Goal: Information Seeking & Learning: Find specific page/section

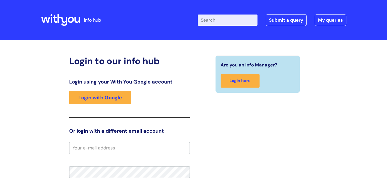
click at [219, 23] on input "Enter your search term here..." at bounding box center [228, 20] width 60 height 11
type input "internal vacancies"
click button "Search" at bounding box center [0, 0] width 0 height 0
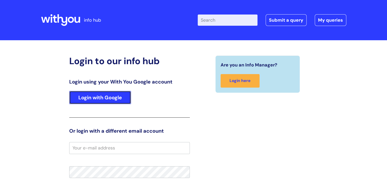
click at [114, 93] on link "Login with Google" at bounding box center [100, 97] width 62 height 13
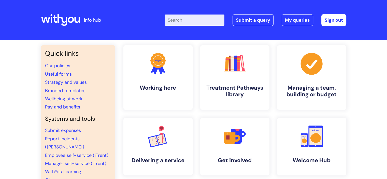
click at [191, 21] on input "Enter your search term here..." at bounding box center [195, 20] width 60 height 11
type input "internal vacancies"
click button "Search" at bounding box center [0, 0] width 0 height 0
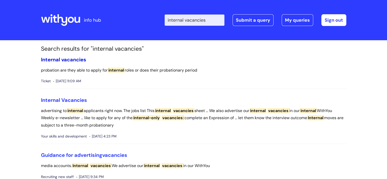
click at [52, 60] on span "Internal" at bounding box center [50, 59] width 19 height 7
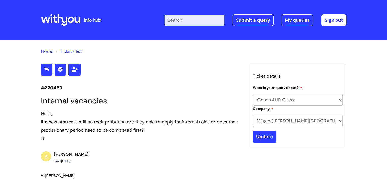
select select "General HR Query"
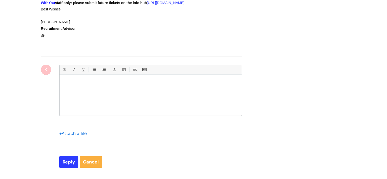
scroll to position [110, 0]
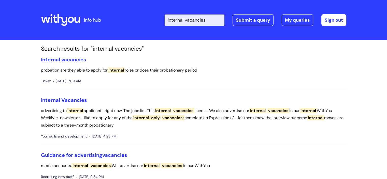
click at [212, 19] on input "internal vacancies" at bounding box center [195, 20] width 60 height 11
click button "Search" at bounding box center [0, 0] width 0 height 0
click at [212, 18] on input "internal vacancies" at bounding box center [195, 20] width 60 height 11
type input "internal vacanci"
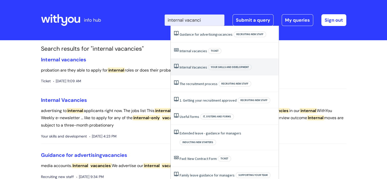
click at [191, 69] on span "Internal" at bounding box center [185, 67] width 11 height 5
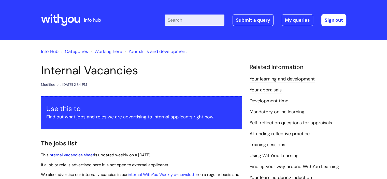
click at [76, 155] on link "internal vacancies sheet" at bounding box center [72, 154] width 46 height 5
